Goal: Transaction & Acquisition: Purchase product/service

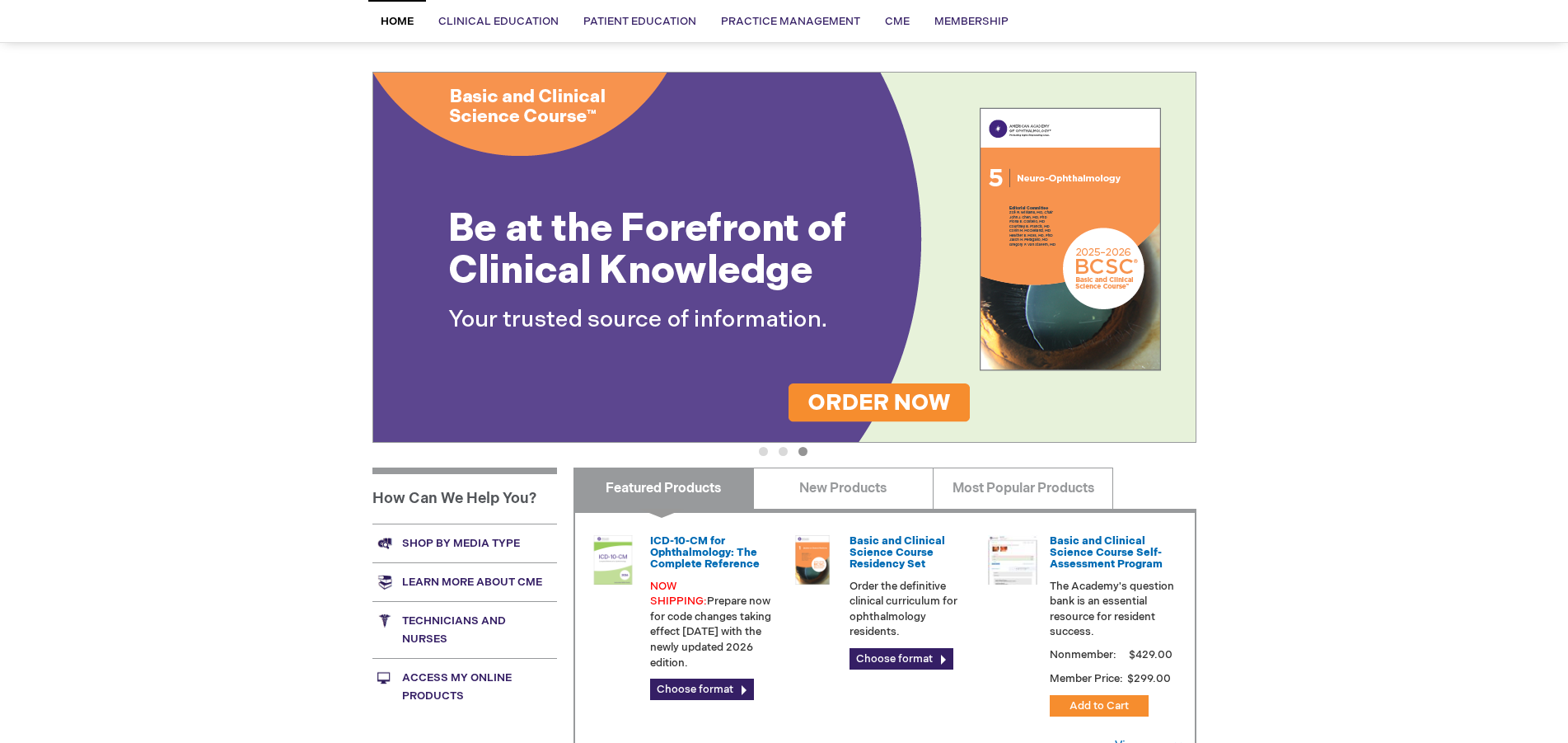
scroll to position [252, 0]
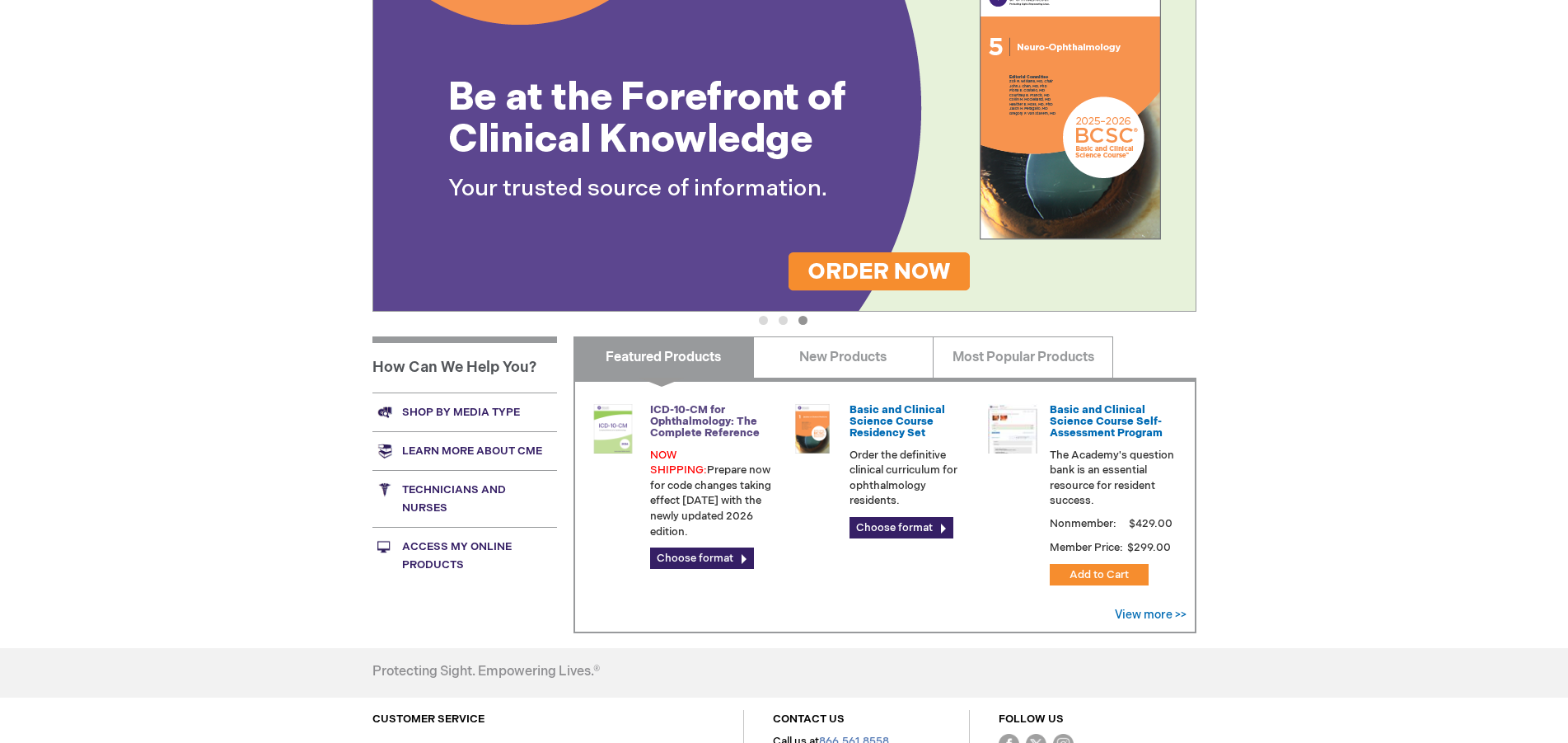
click at [690, 424] on link "ICD-10-CM for Ophthalmology: The Complete Reference" at bounding box center [704, 422] width 110 height 37
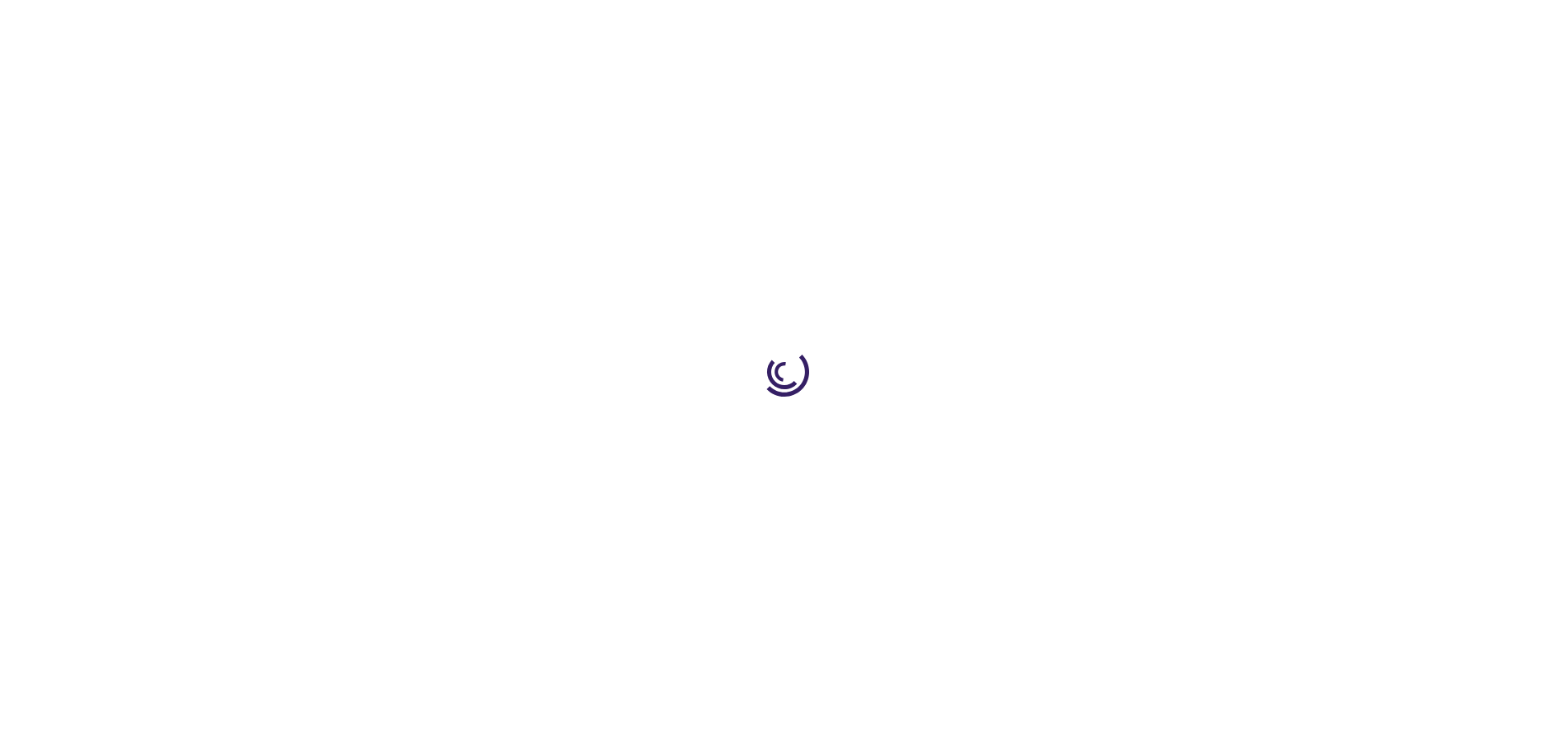
type input "0"
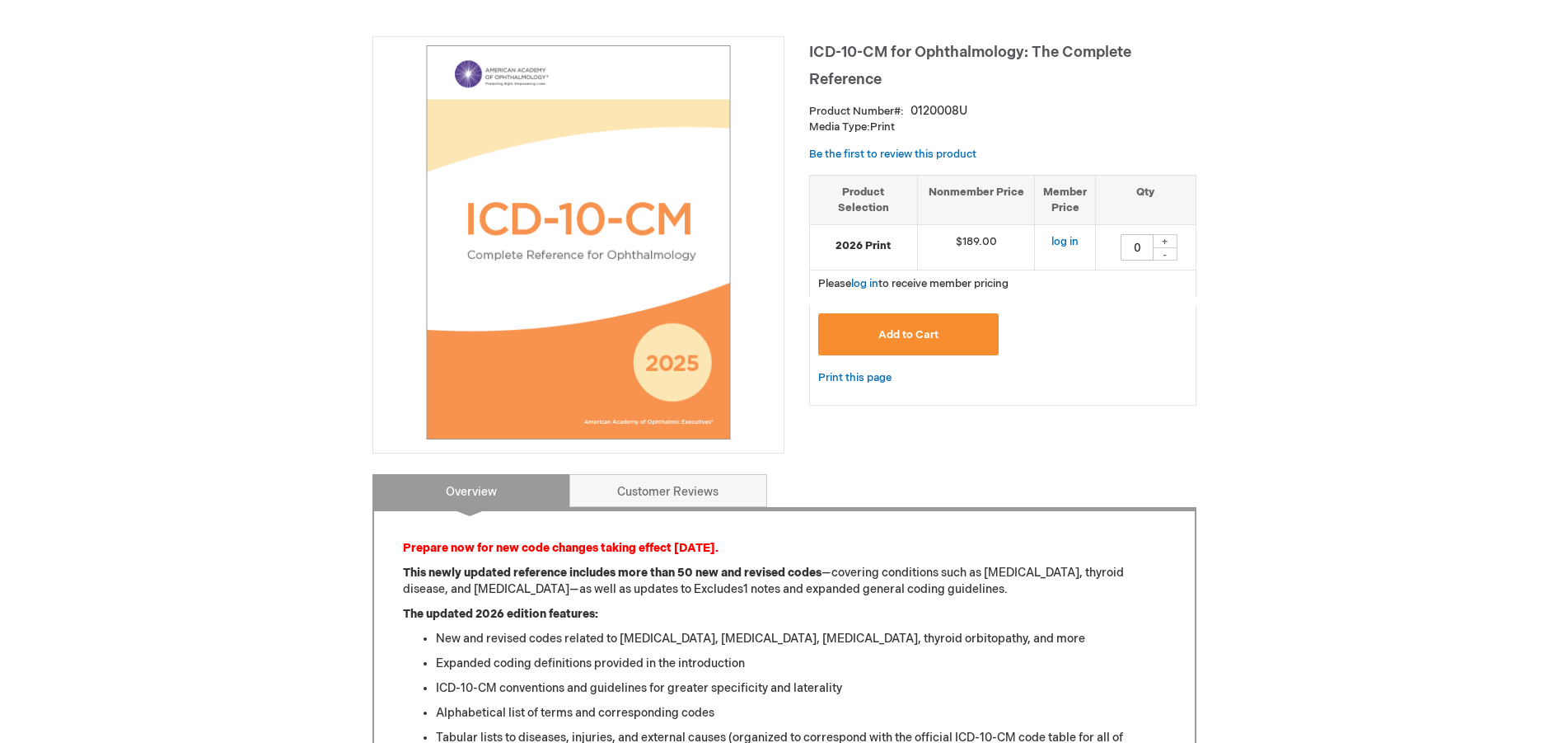
scroll to position [252, 0]
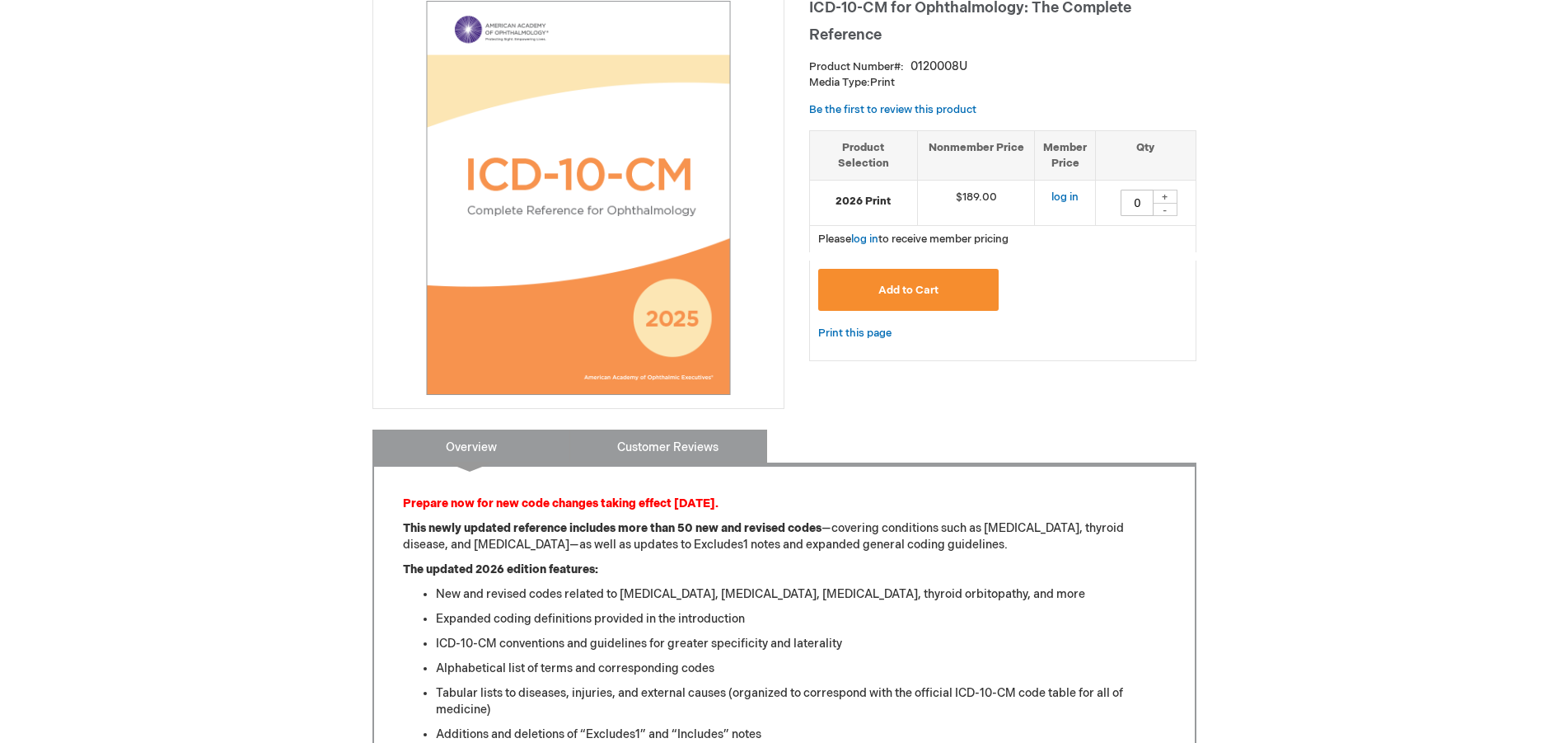
click at [689, 450] on link "Customer Reviews" at bounding box center [668, 445] width 197 height 33
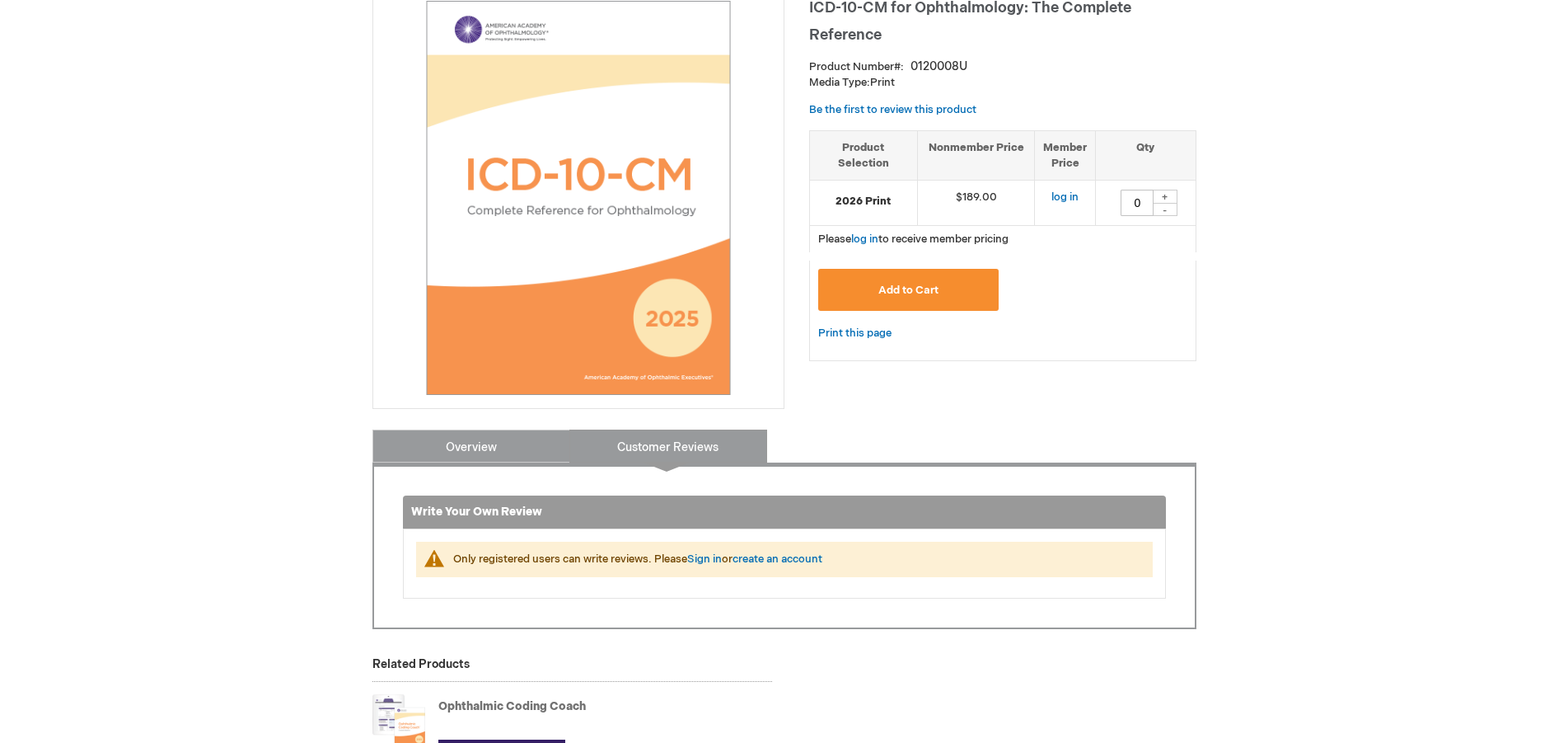
drag, startPoint x: 513, startPoint y: 452, endPoint x: 563, endPoint y: 427, distance: 55.9
click at [512, 452] on link "Overview" at bounding box center [471, 445] width 197 height 33
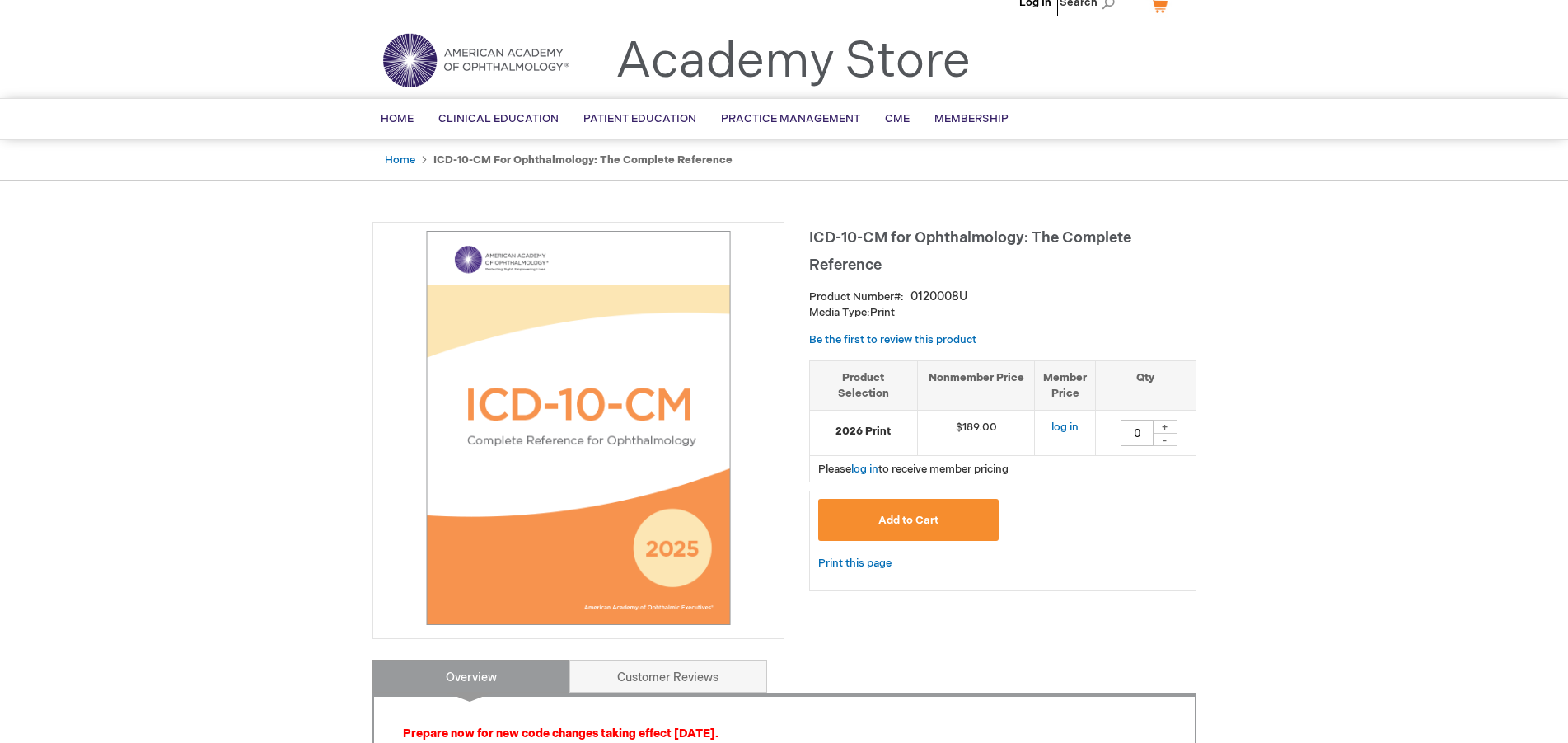
scroll to position [9, 0]
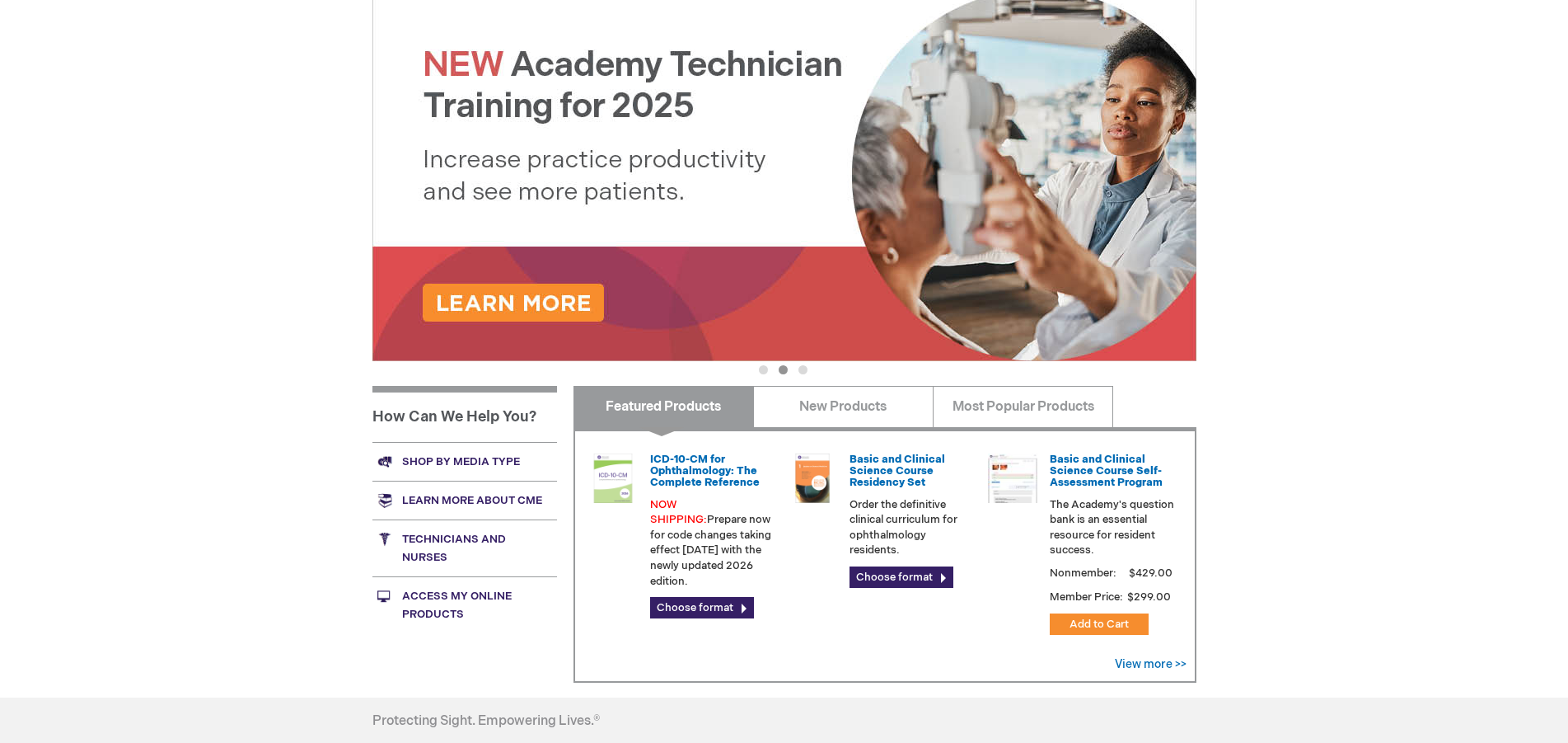
scroll to position [336, 0]
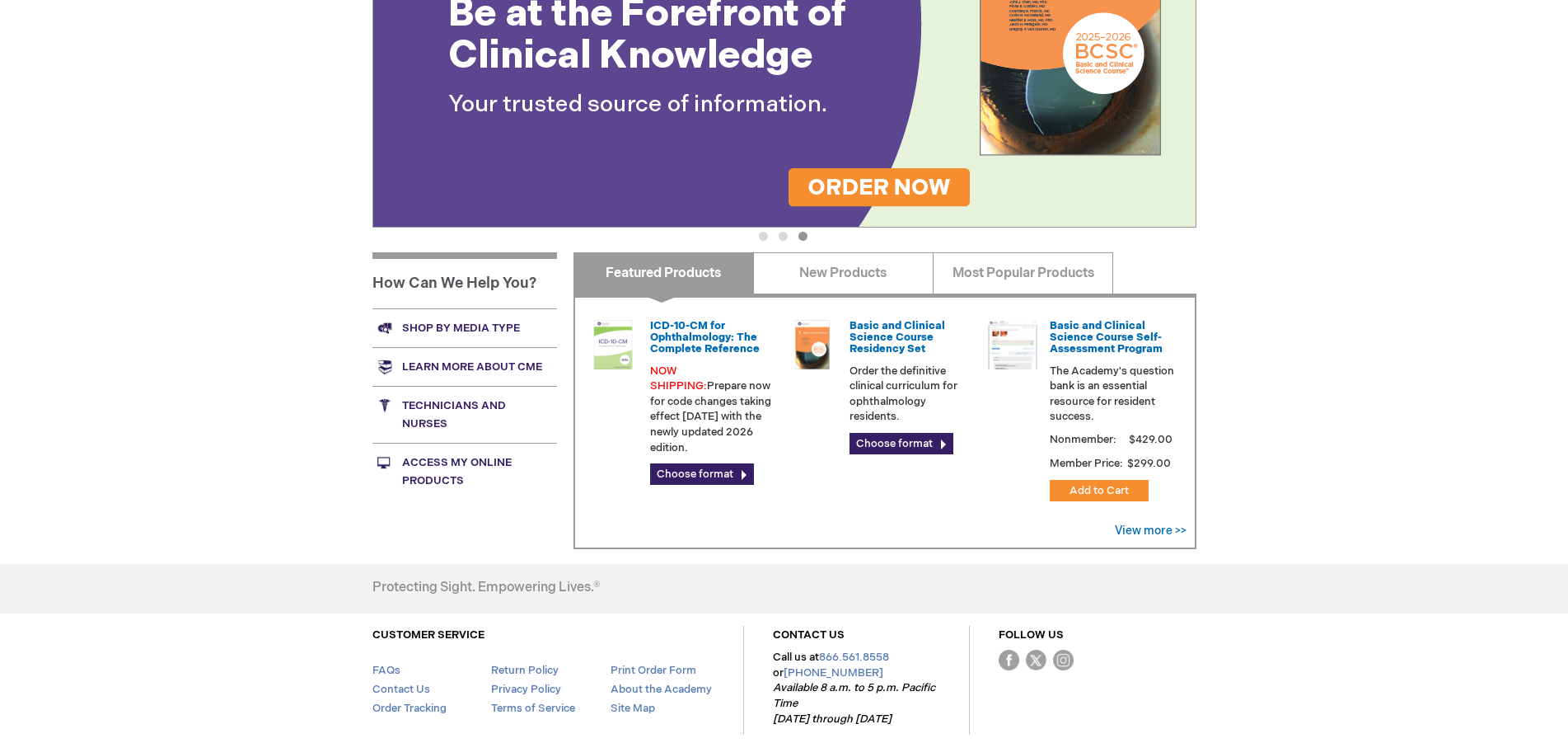
click at [1101, 361] on div "Basic and Clinical Science Course Self-Assessment Program The Academy's questio…" at bounding box center [1081, 372] width 187 height 105
click at [1109, 346] on link "Basic and Clinical Science Course Self-Assessment Program" at bounding box center [1106, 337] width 113 height 37
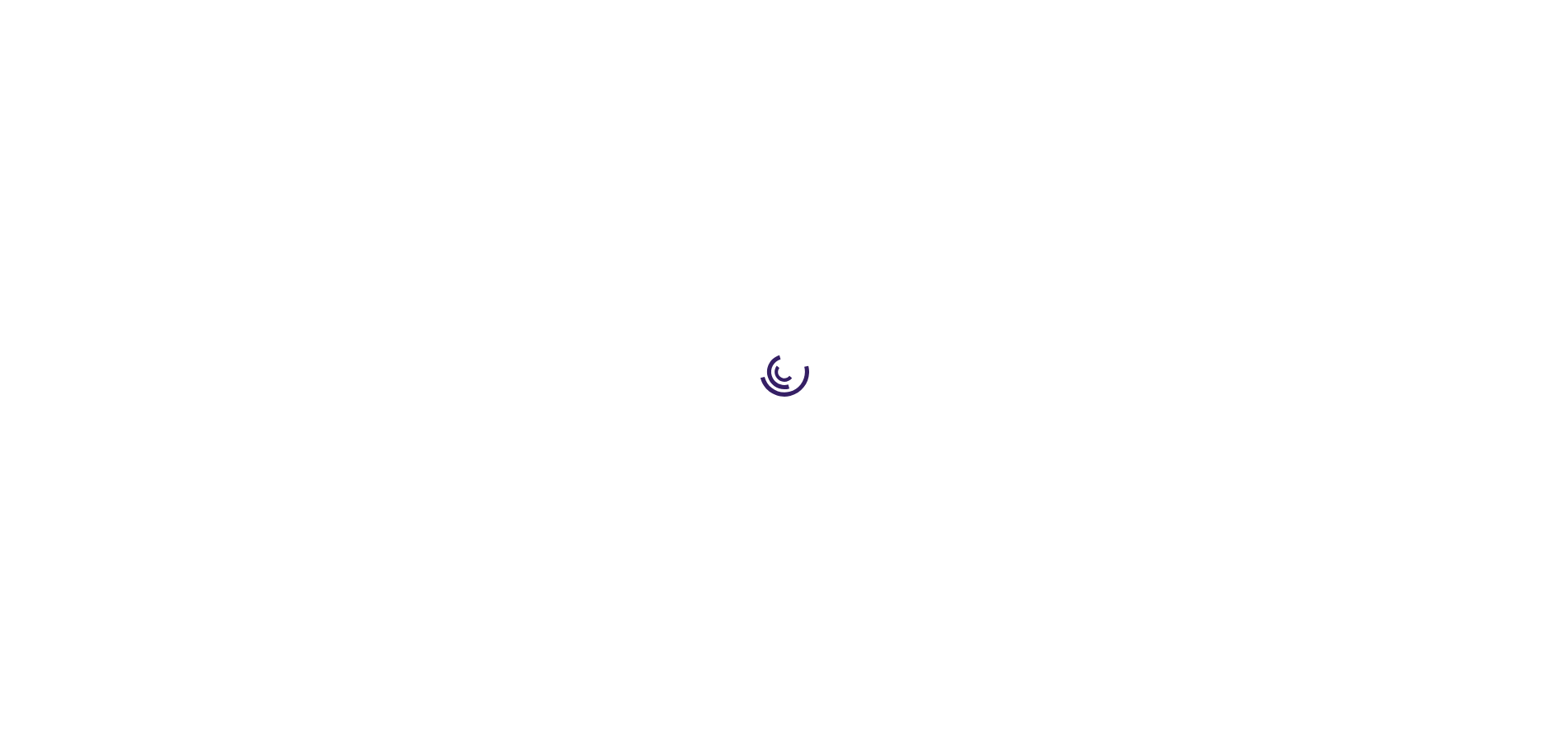
type input "1"
